Goal: Find specific page/section: Find specific page/section

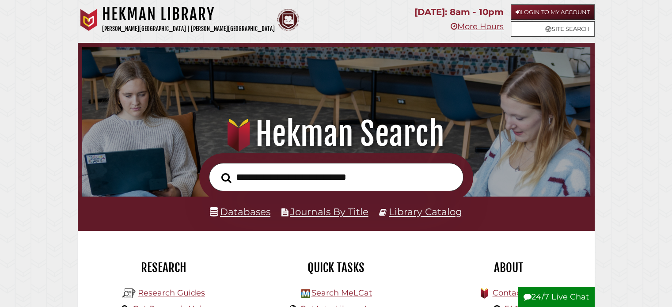
scroll to position [168, 504]
click at [257, 216] on link "Databases" at bounding box center [240, 211] width 61 height 11
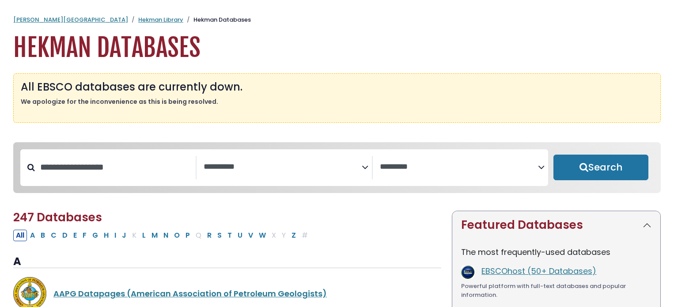
select select "Database Subject Filter"
select select "Database Vendors Filter"
click at [507, 275] on link "EBSCOhost (50+ Databases)" at bounding box center [538, 270] width 115 height 11
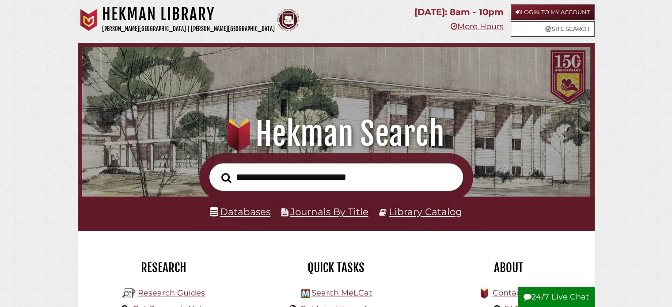
scroll to position [168, 504]
click at [248, 212] on link "Databases" at bounding box center [240, 211] width 61 height 11
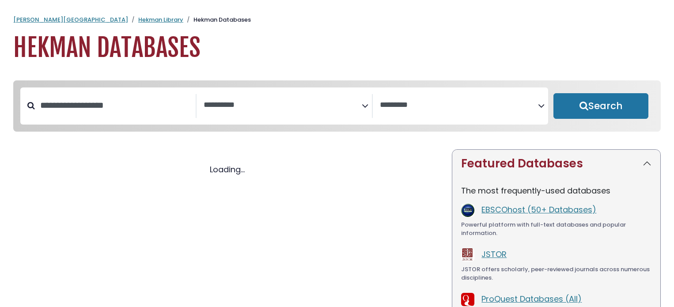
select select "Database Subject Filter"
select select "Database Vendors Filter"
select select "Database Subject Filter"
select select "Database Vendors Filter"
